Goal: Task Accomplishment & Management: Complete application form

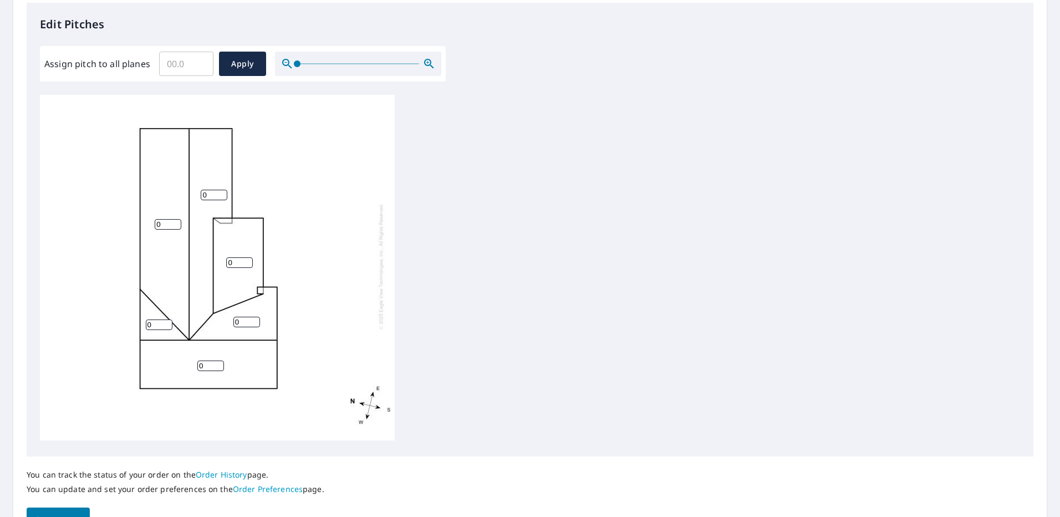
scroll to position [305, 0]
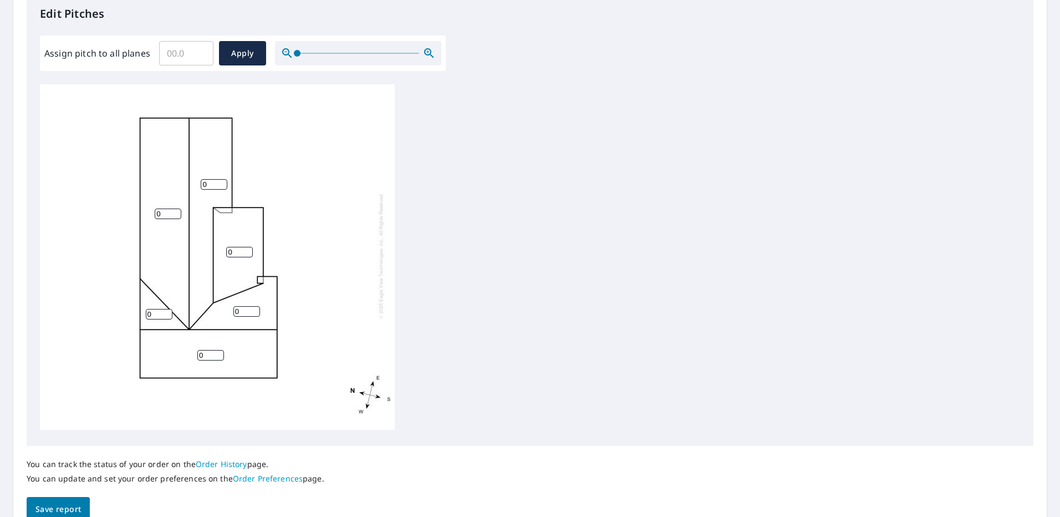
drag, startPoint x: 168, startPoint y: 206, endPoint x: 149, endPoint y: 207, distance: 18.9
click at [149, 207] on div "0 0 0 0 0 0" at bounding box center [217, 255] width 355 height 348
type input "6"
drag, startPoint x: 213, startPoint y: 179, endPoint x: 195, endPoint y: 183, distance: 19.2
click at [195, 183] on div "6 0 0 0 0 0" at bounding box center [217, 255] width 355 height 348
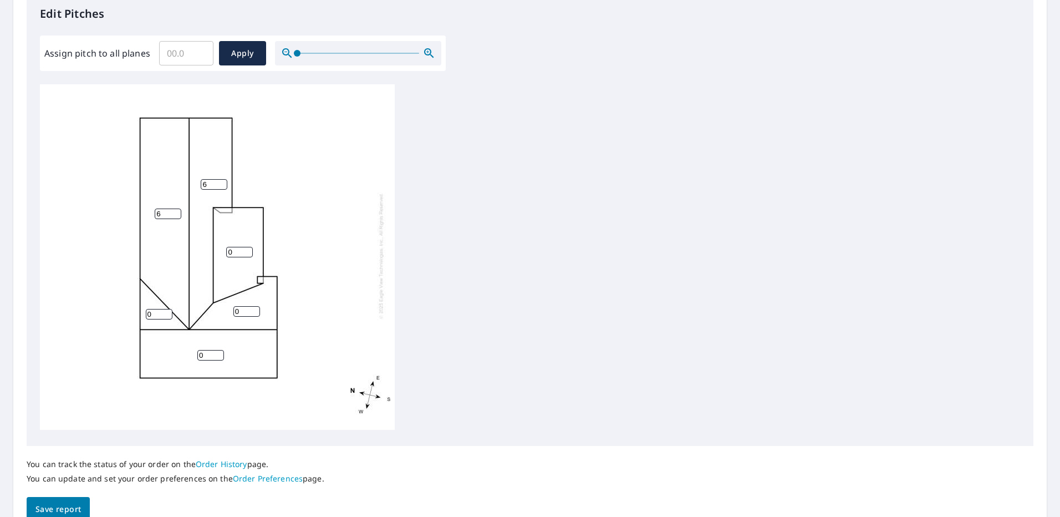
type input "6"
drag, startPoint x: 234, startPoint y: 245, endPoint x: 223, endPoint y: 244, distance: 10.5
click at [223, 244] on div "6 0 6 0 0 0" at bounding box center [217, 255] width 355 height 348
type input "4"
drag, startPoint x: 154, startPoint y: 310, endPoint x: 143, endPoint y: 308, distance: 10.8
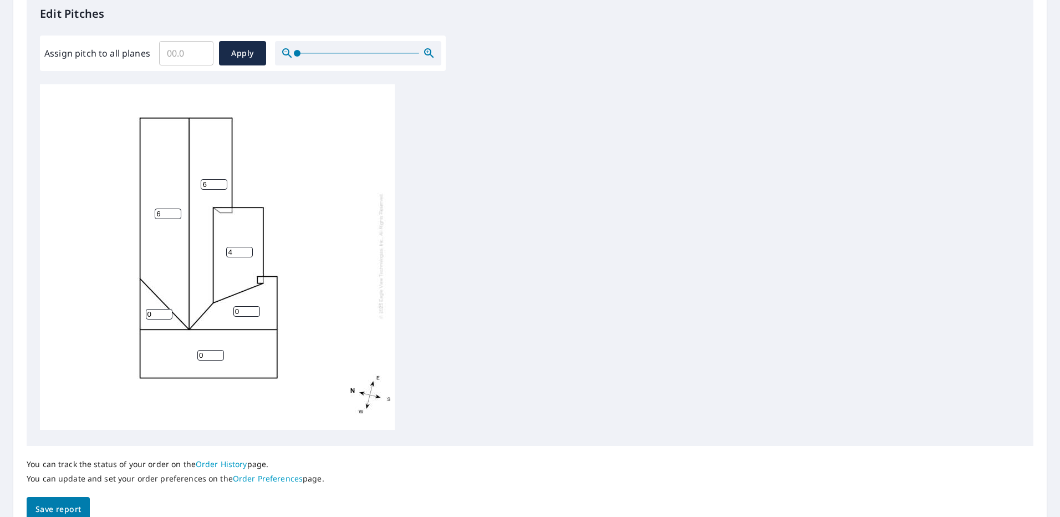
click at [143, 308] on div "6 0 6 4 0 0" at bounding box center [217, 255] width 355 height 348
click at [154, 309] on input "0" at bounding box center [159, 314] width 27 height 11
drag, startPoint x: 155, startPoint y: 306, endPoint x: 146, endPoint y: 308, distance: 9.0
click at [146, 309] on input "0" at bounding box center [159, 314] width 27 height 11
type input "5"
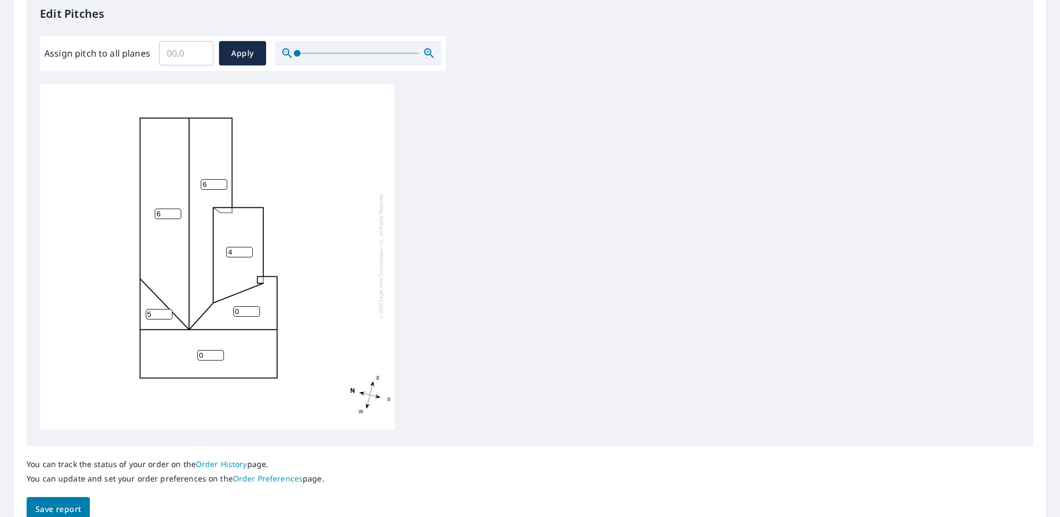
click at [241, 306] on input "0" at bounding box center [246, 311] width 27 height 11
type input "5"
drag, startPoint x: 212, startPoint y: 348, endPoint x: 188, endPoint y: 350, distance: 24.5
click at [188, 350] on div "6 0 6 4 5 5" at bounding box center [217, 255] width 355 height 348
type input "5"
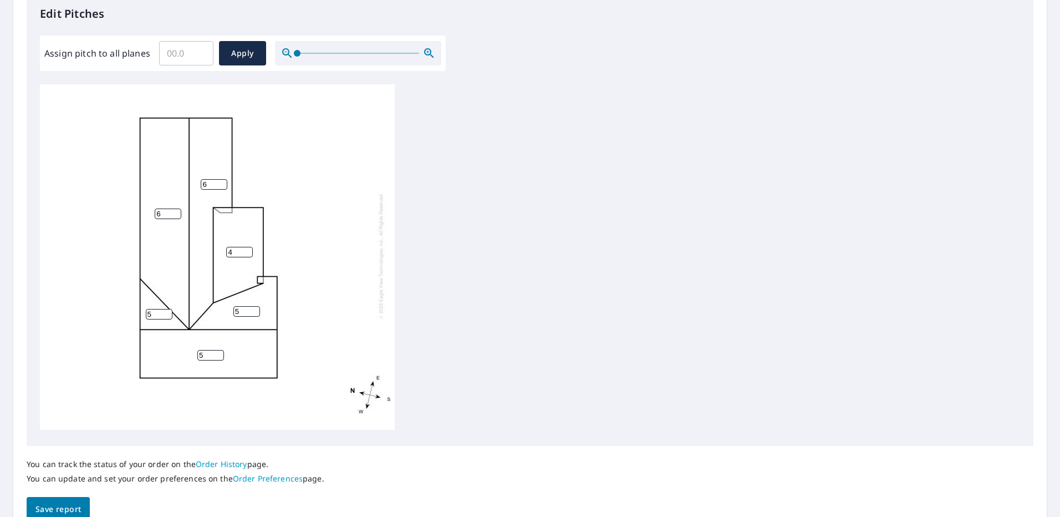
drag, startPoint x: 235, startPoint y: 246, endPoint x: 224, endPoint y: 248, distance: 11.4
click at [224, 248] on div "6 5 6 4 5 5" at bounding box center [217, 255] width 355 height 348
drag, startPoint x: 233, startPoint y: 246, endPoint x: 224, endPoint y: 244, distance: 9.1
click at [224, 244] on div "6 5 6 3 5 5" at bounding box center [217, 255] width 355 height 348
click at [231, 249] on input "4" at bounding box center [239, 252] width 27 height 11
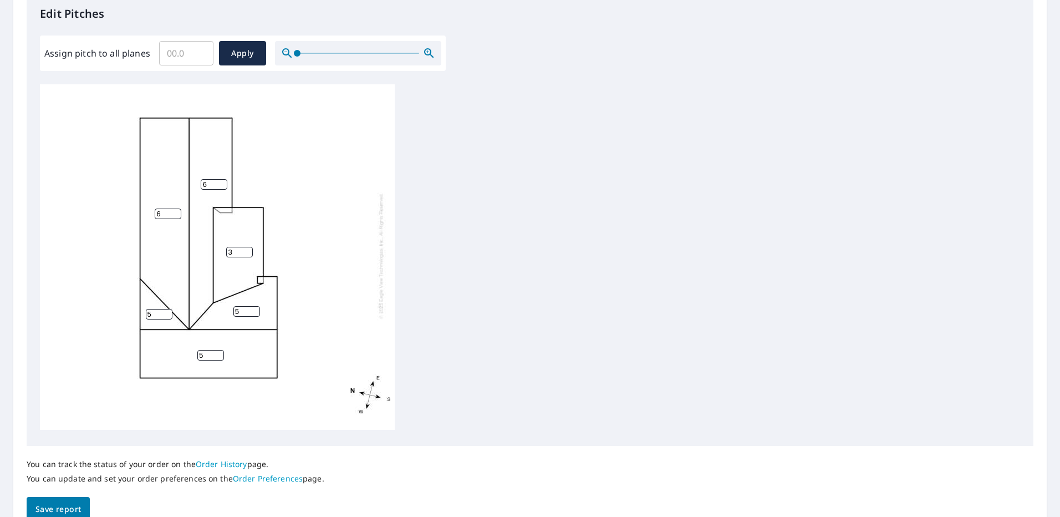
type input "3"
click at [146, 309] on input "5" at bounding box center [159, 314] width 27 height 11
click at [149, 309] on input "5" at bounding box center [159, 314] width 27 height 11
type input "6"
drag, startPoint x: 235, startPoint y: 308, endPoint x: 240, endPoint y: 305, distance: 6.0
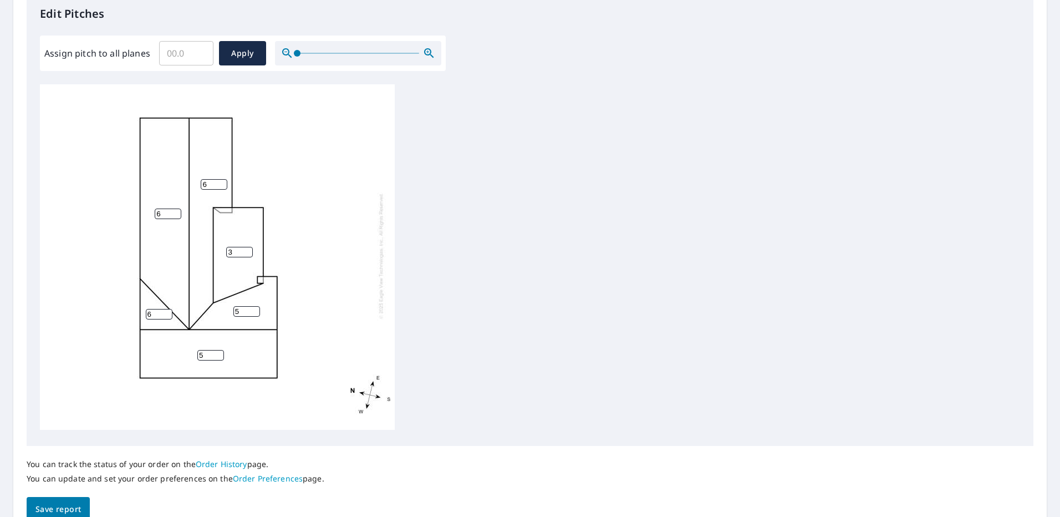
click at [240, 306] on input "5" at bounding box center [246, 311] width 27 height 11
type input "6"
click at [612, 317] on div "6 5 6 3 6 6" at bounding box center [530, 258] width 980 height 348
drag, startPoint x: 205, startPoint y: 345, endPoint x: 192, endPoint y: 353, distance: 15.7
click at [192, 353] on div "6 5 6 3 6 6" at bounding box center [217, 255] width 355 height 348
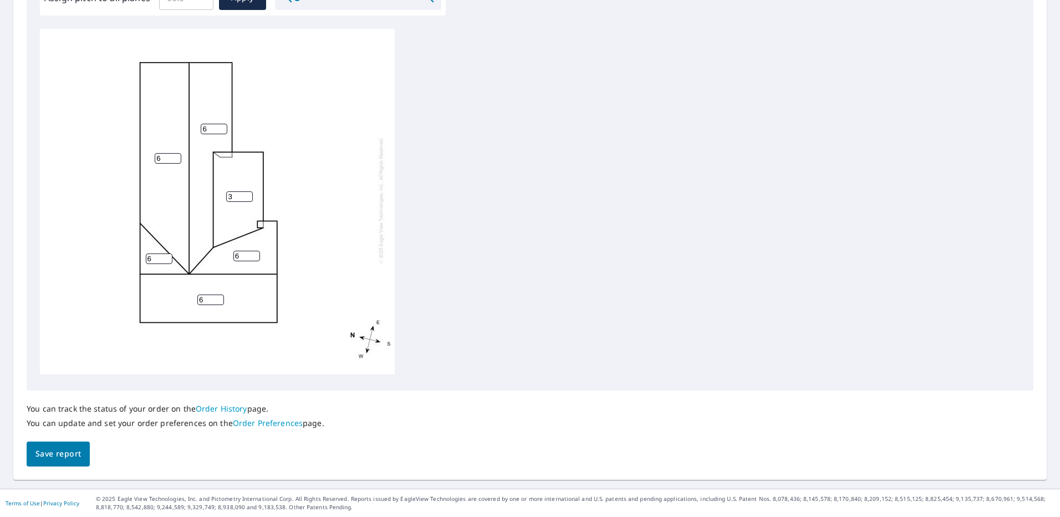
type input "6"
drag, startPoint x: 48, startPoint y: 447, endPoint x: 67, endPoint y: 448, distance: 19.4
click at [48, 447] on span "Save report" at bounding box center [57, 454] width 45 height 14
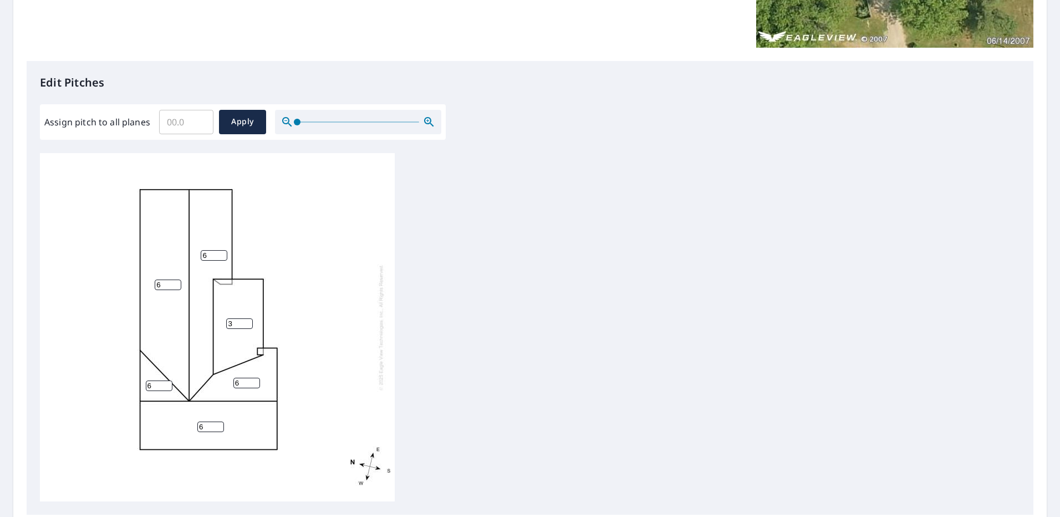
scroll to position [0, 0]
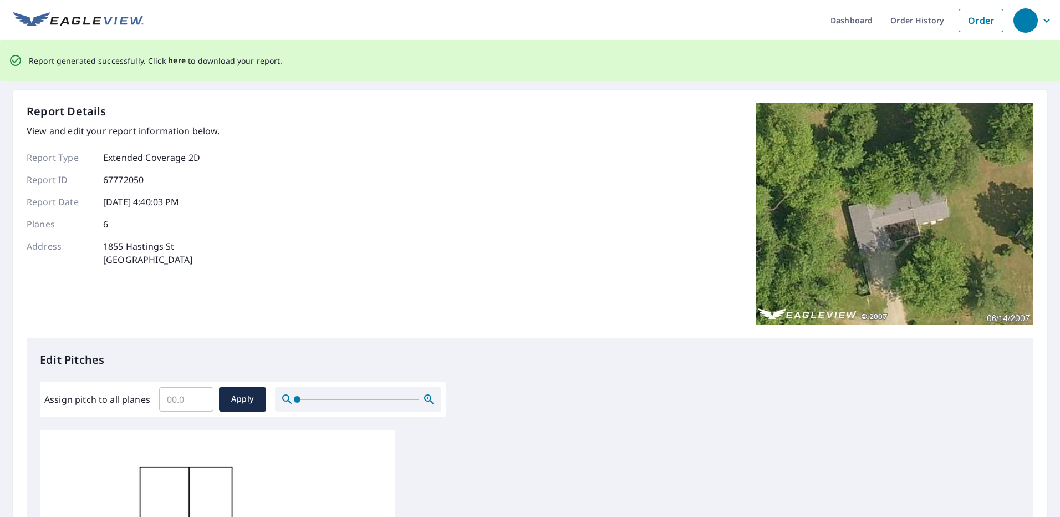
click at [173, 62] on span "here" at bounding box center [177, 61] width 18 height 14
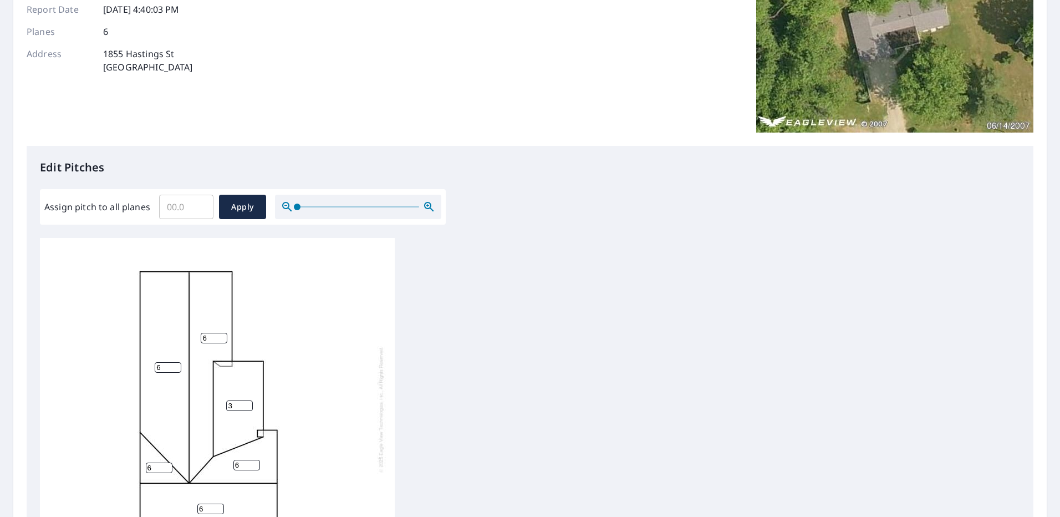
scroll to position [166, 0]
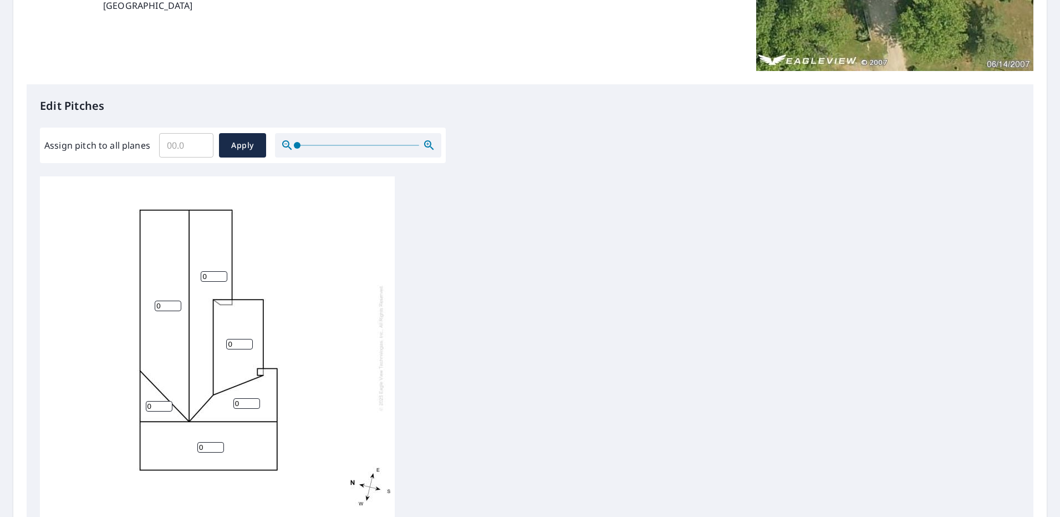
scroll to position [222, 0]
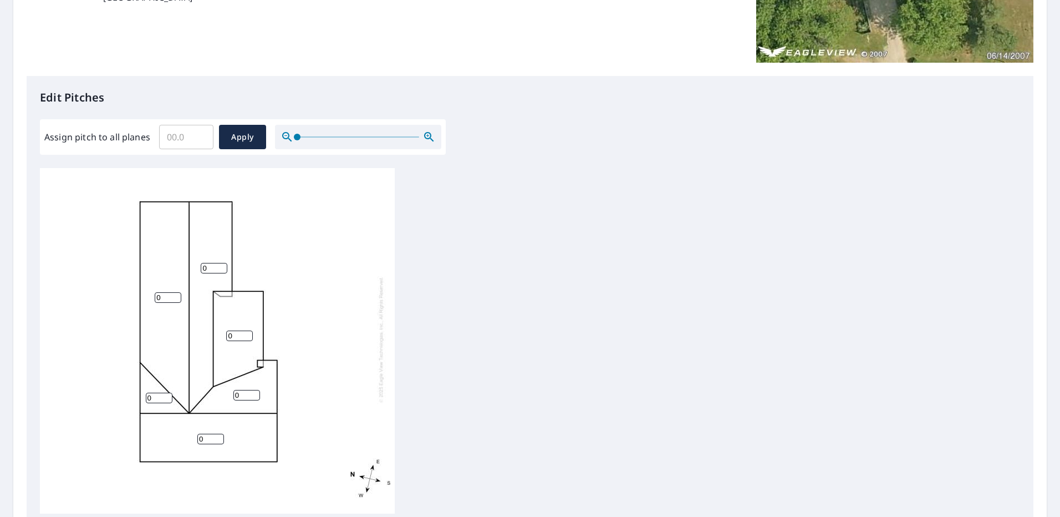
drag, startPoint x: 213, startPoint y: 263, endPoint x: 198, endPoint y: 260, distance: 15.3
click at [198, 260] on div "0 0 0 0 0 0" at bounding box center [217, 339] width 355 height 348
type input "6"
drag, startPoint x: 157, startPoint y: 291, endPoint x: 193, endPoint y: 299, distance: 37.0
click at [149, 291] on div "0 0 6 0 0 0" at bounding box center [217, 339] width 355 height 348
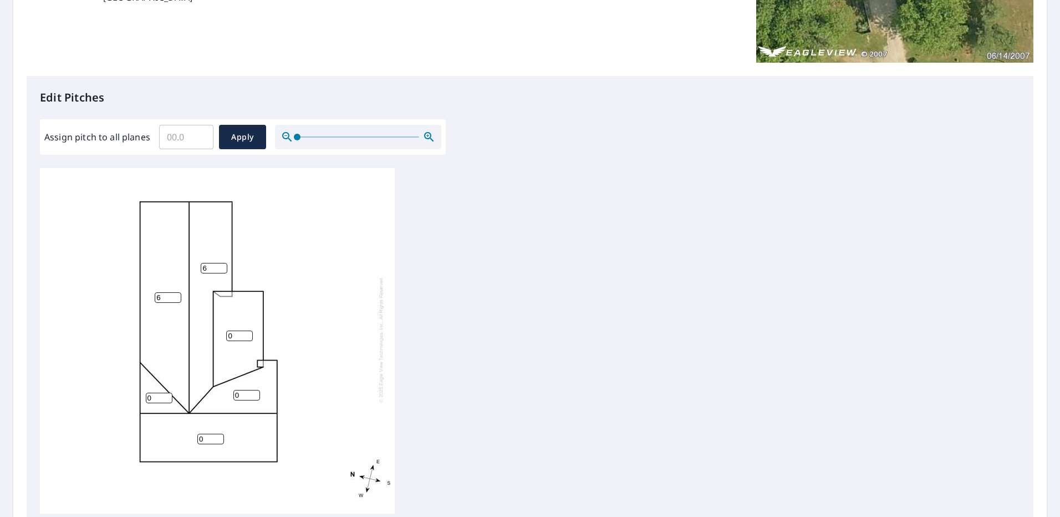
type input "6"
drag, startPoint x: 237, startPoint y: 325, endPoint x: 211, endPoint y: 326, distance: 26.6
click at [211, 326] on div "6 0 6 0 0 0" at bounding box center [217, 339] width 355 height 348
type input "3"
drag, startPoint x: 158, startPoint y: 388, endPoint x: 128, endPoint y: 388, distance: 29.9
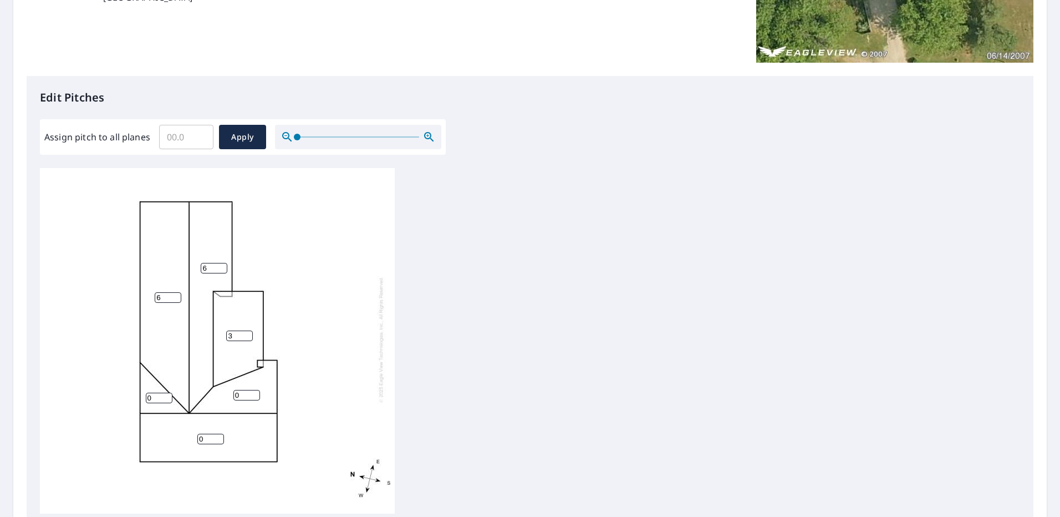
click at [128, 388] on div "6 0 6 3 0 0" at bounding box center [217, 339] width 355 height 348
type input "6"
drag, startPoint x: 208, startPoint y: 428, endPoint x: 183, endPoint y: 433, distance: 25.9
click at [183, 433] on div "6 0 6 3 0 6" at bounding box center [217, 339] width 355 height 348
type input "6"
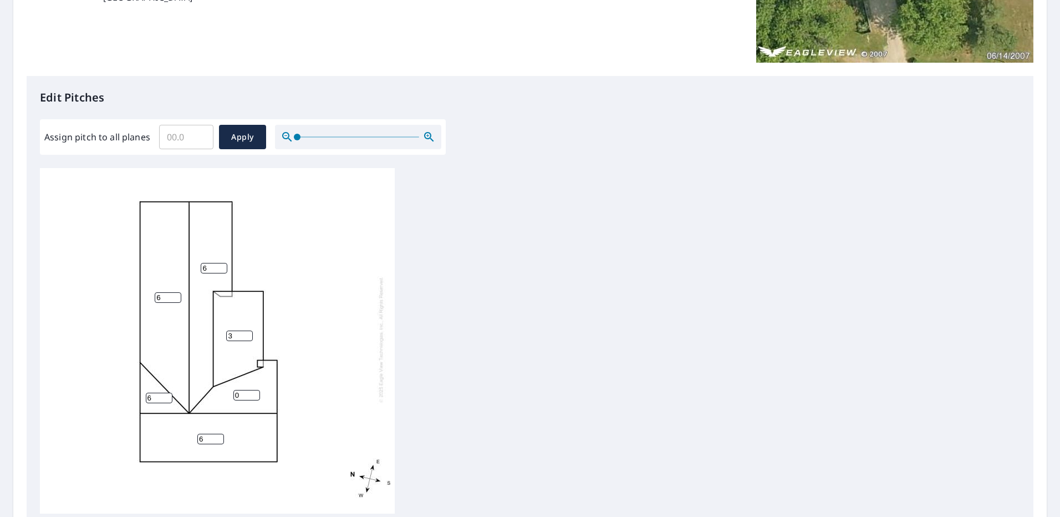
drag, startPoint x: 242, startPoint y: 390, endPoint x: 227, endPoint y: 386, distance: 16.0
click at [227, 386] on div "6 6 6 3 0 6" at bounding box center [217, 339] width 355 height 348
type input "6"
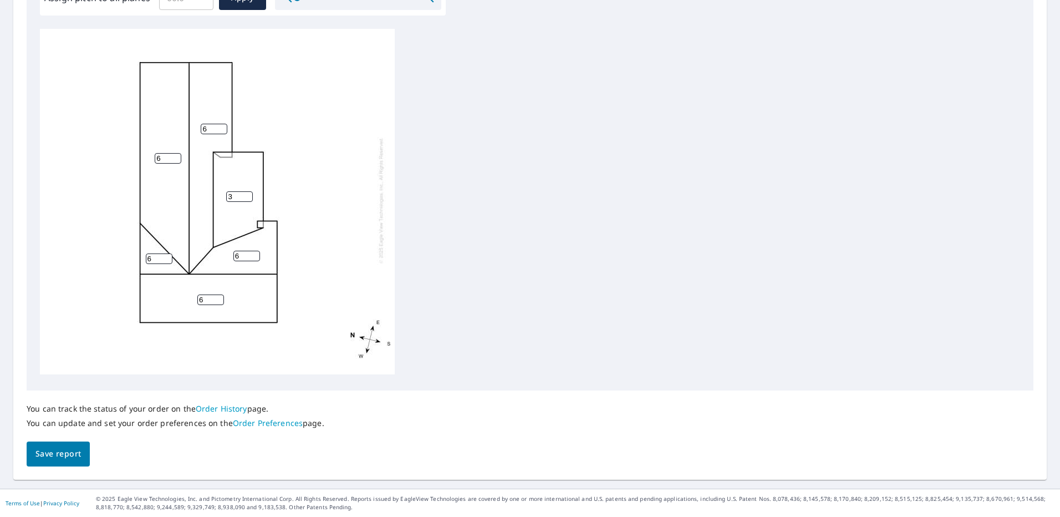
scroll to position [0, 0]
click at [52, 449] on span "Save report" at bounding box center [57, 454] width 45 height 14
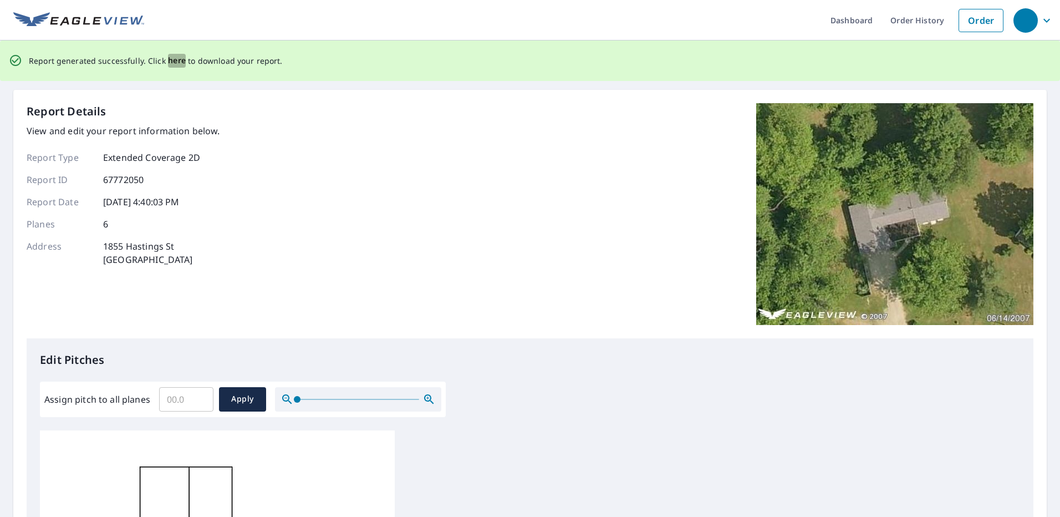
click at [177, 58] on span "here" at bounding box center [177, 61] width 18 height 14
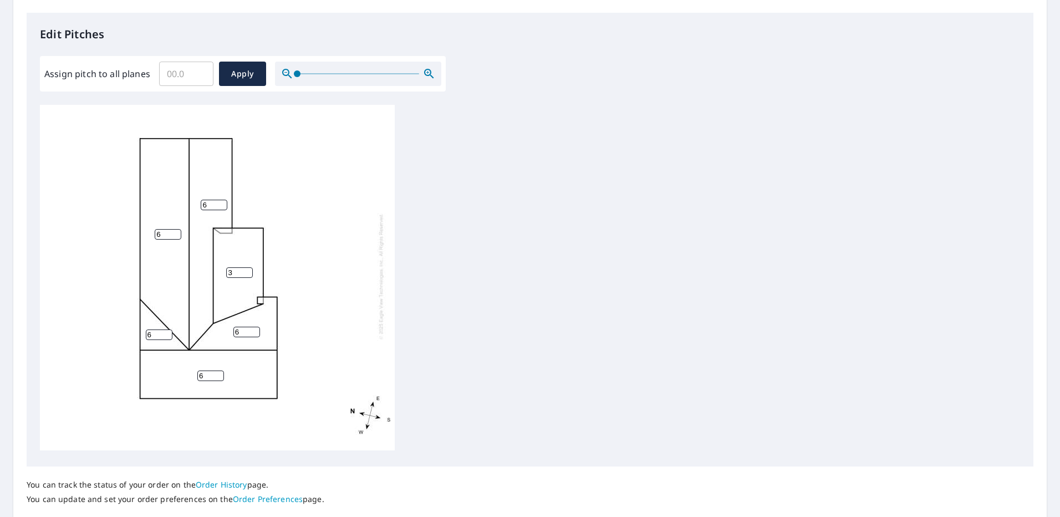
scroll to position [361, 0]
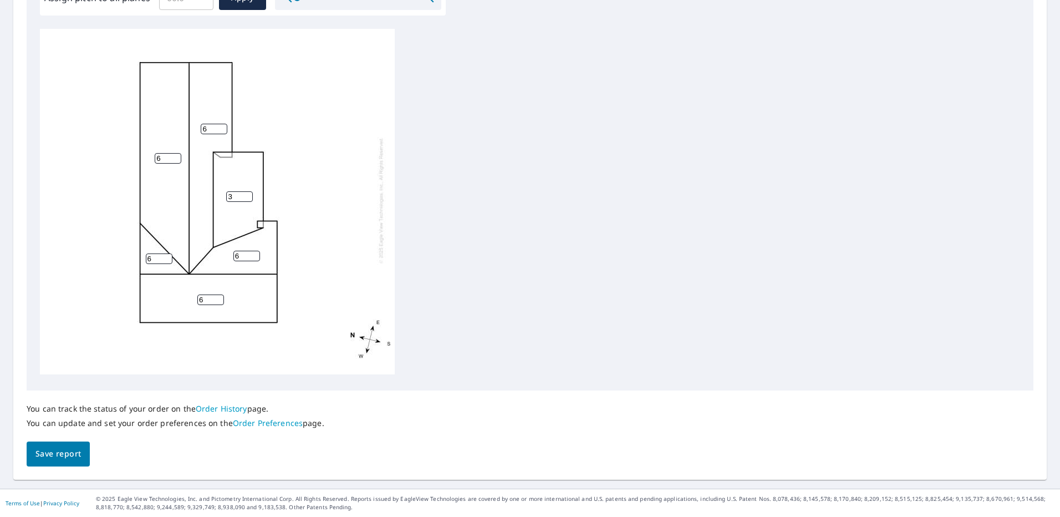
click at [273, 423] on link "Order Preferences" at bounding box center [268, 422] width 70 height 11
